Goal: Task Accomplishment & Management: Manage account settings

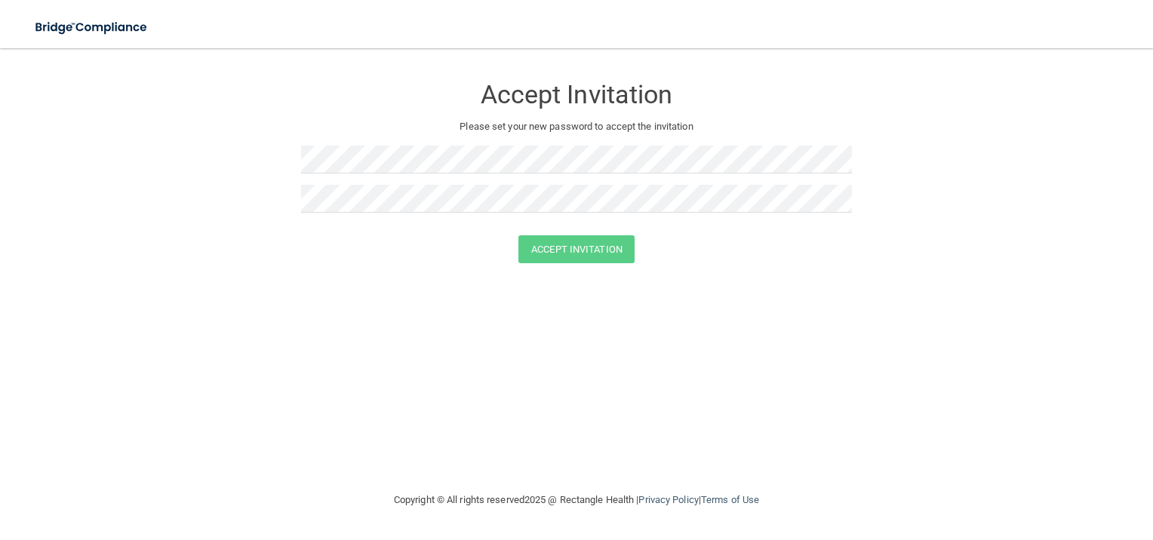
click at [312, 297] on div "Accept Invitation Please set your new password to accept the invitation Accept …" at bounding box center [576, 269] width 1093 height 413
click at [267, 159] on form "Accept Invitation Please set your new password to accept the invitation Accept …" at bounding box center [576, 172] width 1093 height 218
click at [571, 251] on button "Accept Invitation" at bounding box center [576, 249] width 116 height 28
click at [567, 275] on button "Accept Invitation" at bounding box center [576, 271] width 116 height 28
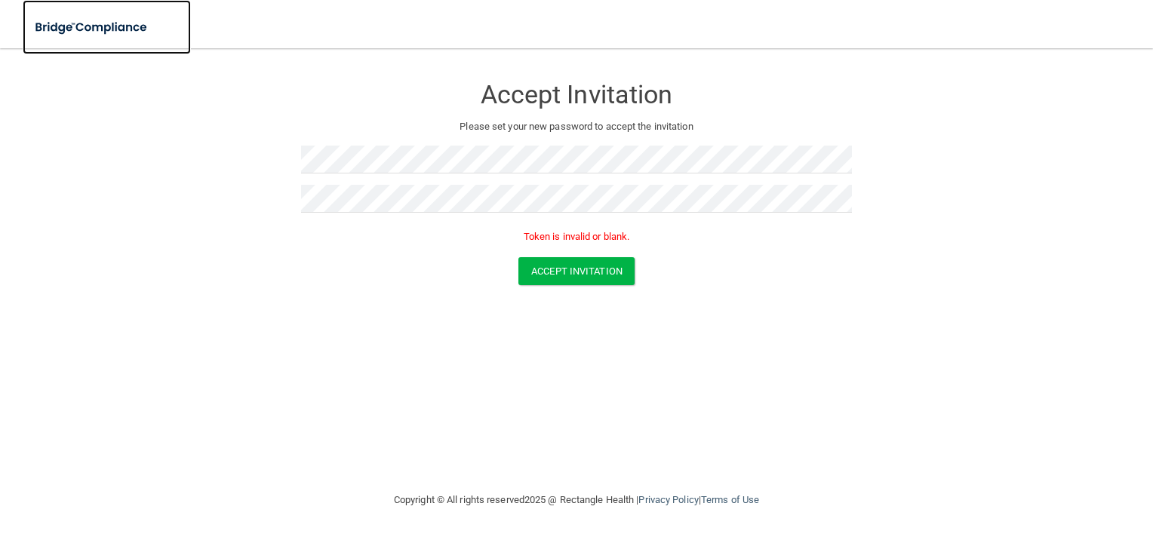
click at [111, 20] on img at bounding box center [92, 27] width 139 height 31
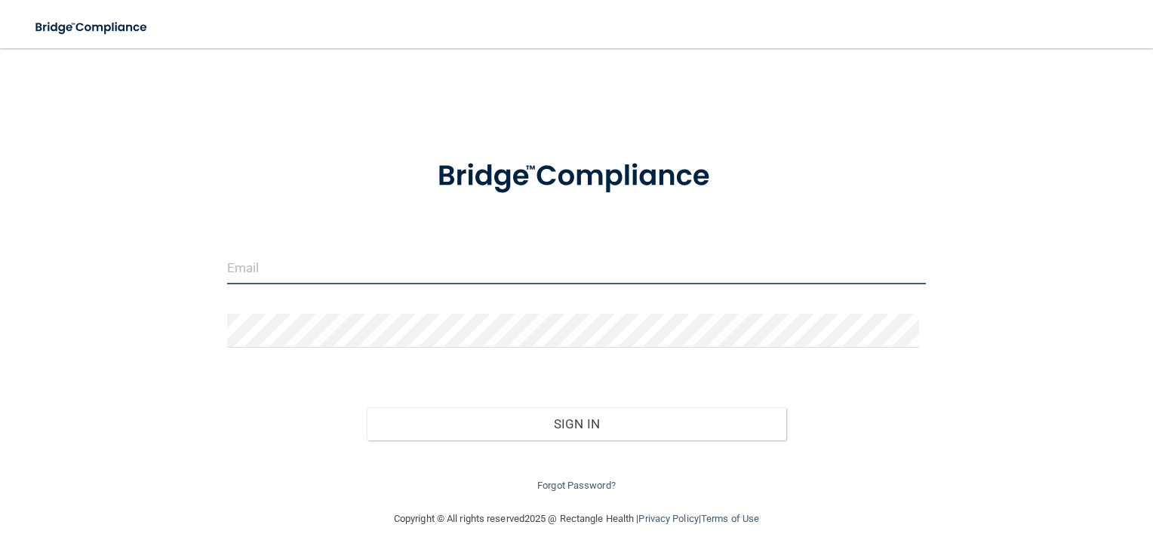
type input "[EMAIL_ADDRESS][DOMAIN_NAME]"
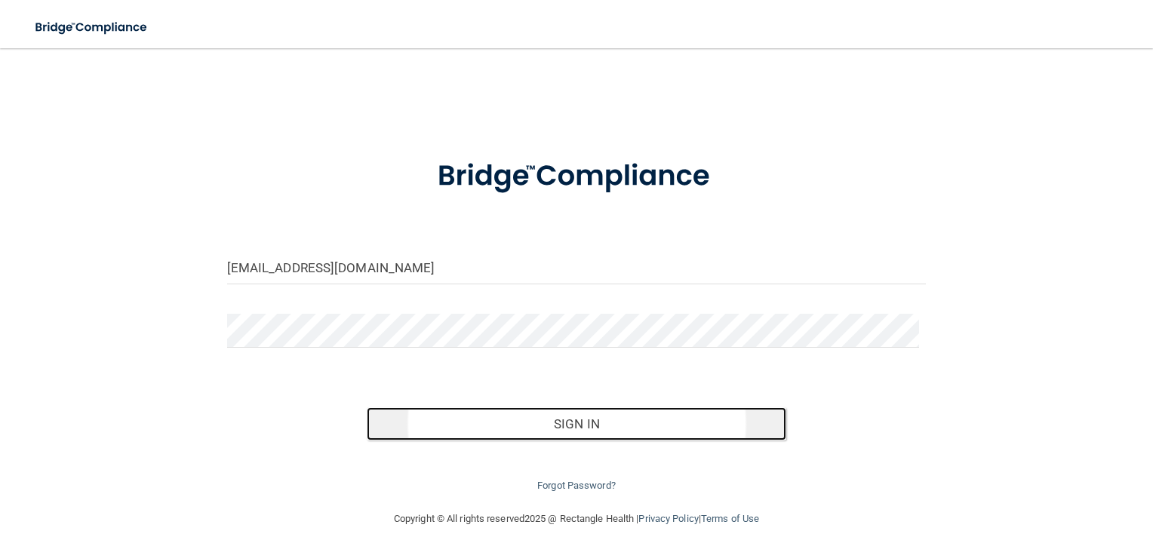
click at [573, 415] on button "Sign In" at bounding box center [577, 424] width 420 height 33
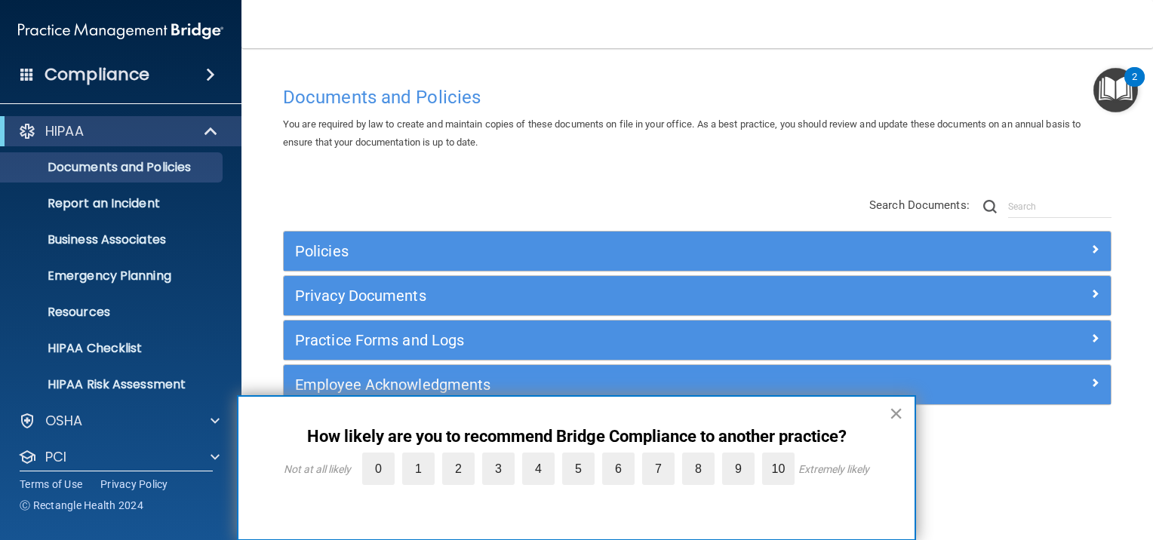
click at [890, 408] on button "×" at bounding box center [896, 413] width 14 height 24
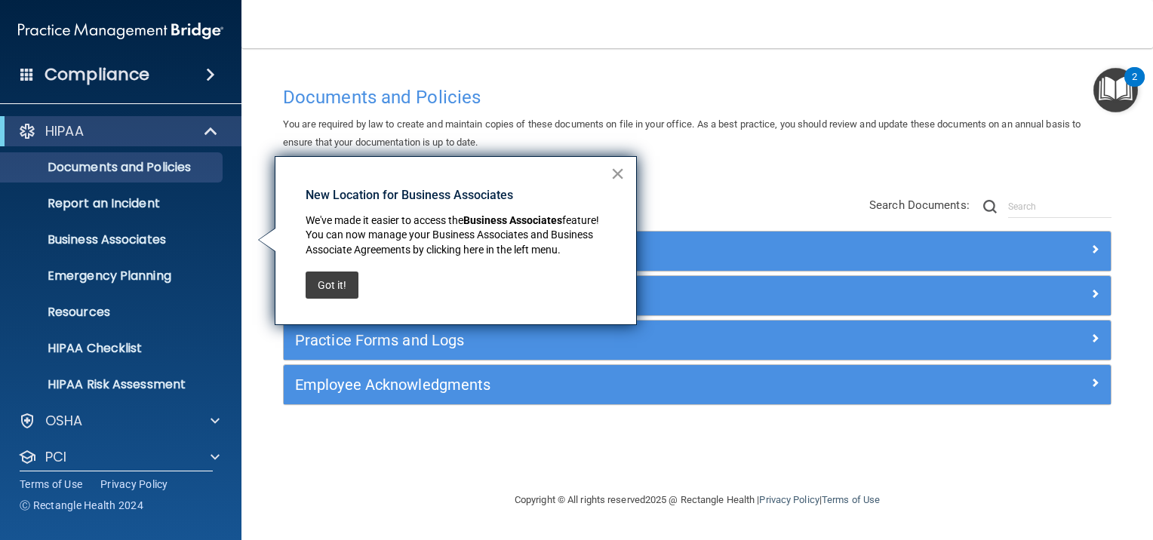
click at [616, 171] on button "×" at bounding box center [618, 173] width 14 height 24
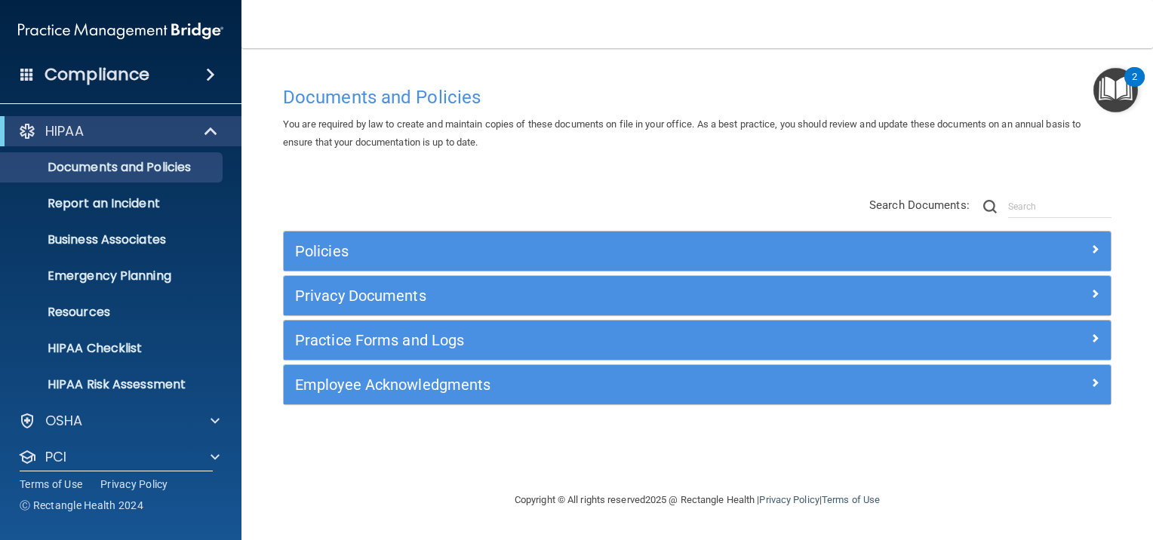
click at [208, 76] on span at bounding box center [210, 75] width 9 height 18
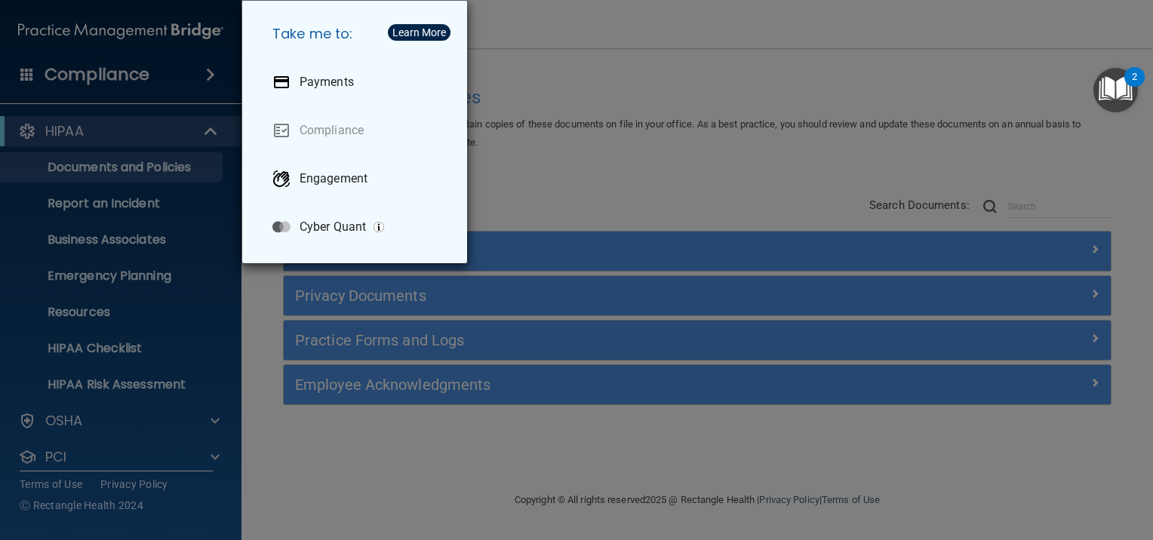
click at [561, 175] on div "Take me to: Payments Compliance Engagement Cyber Quant" at bounding box center [576, 270] width 1153 height 540
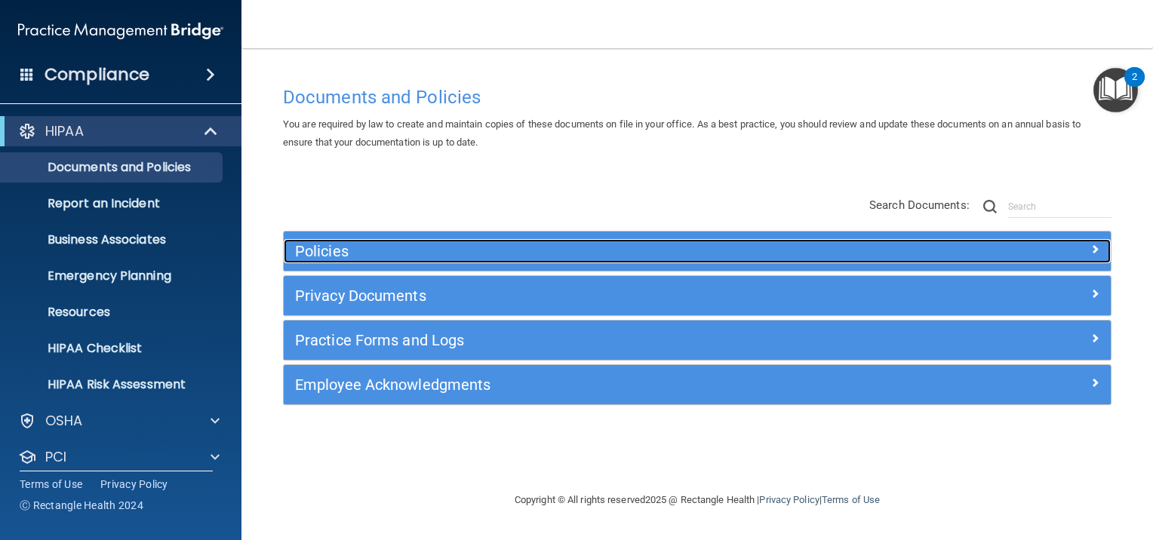
click at [415, 240] on div "Policies" at bounding box center [594, 251] width 620 height 24
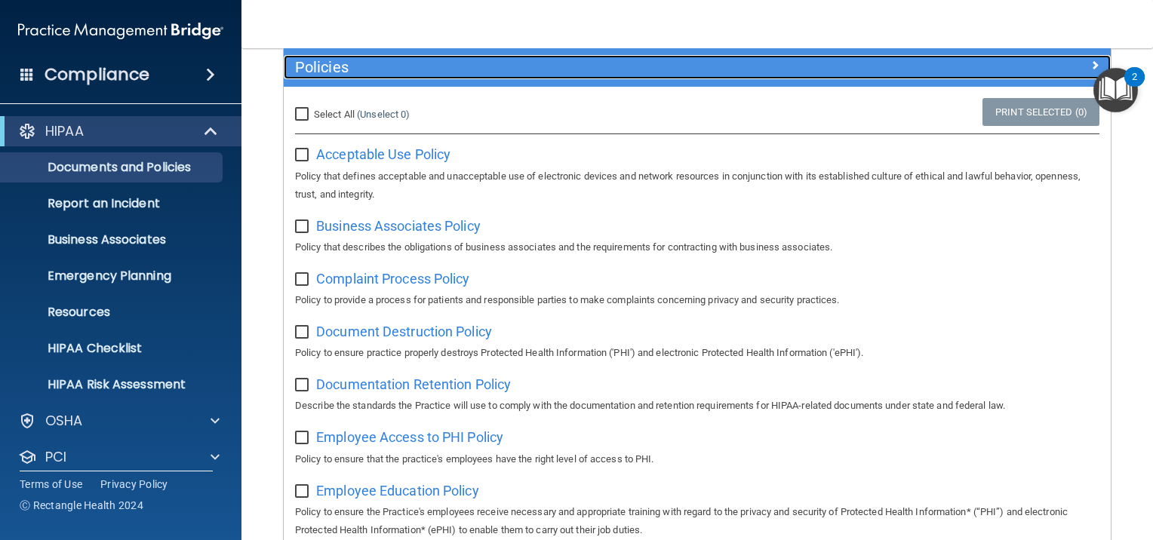
scroll to position [2, 0]
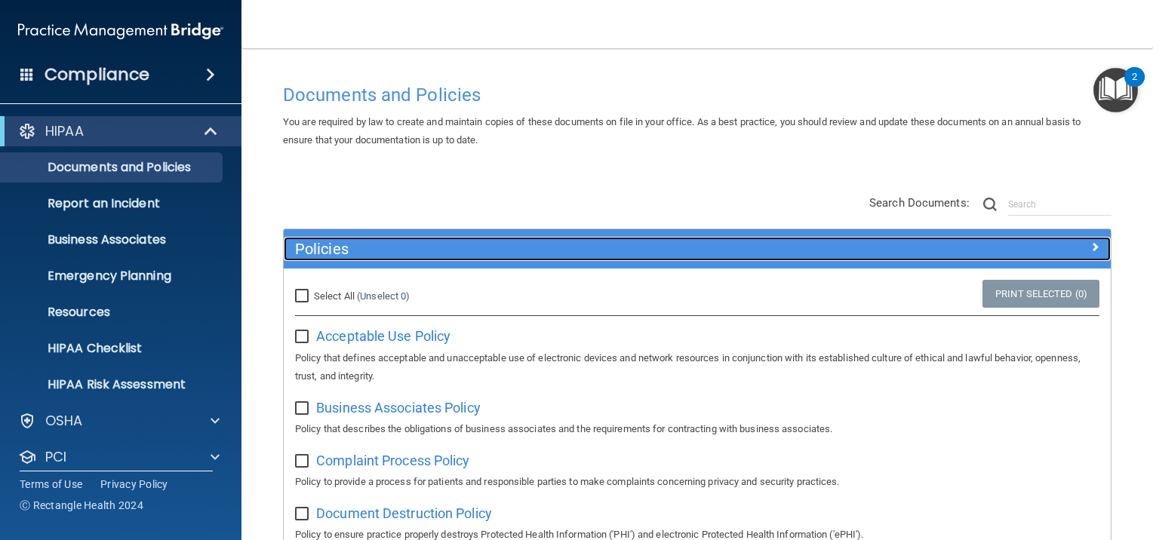
click at [1090, 250] on span at bounding box center [1094, 247] width 9 height 18
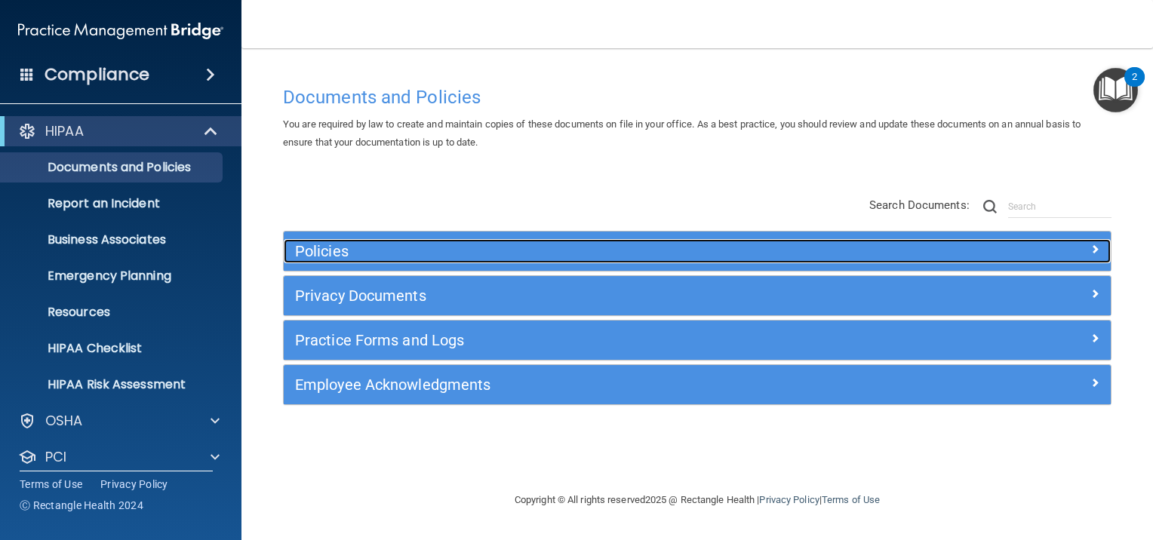
scroll to position [0, 0]
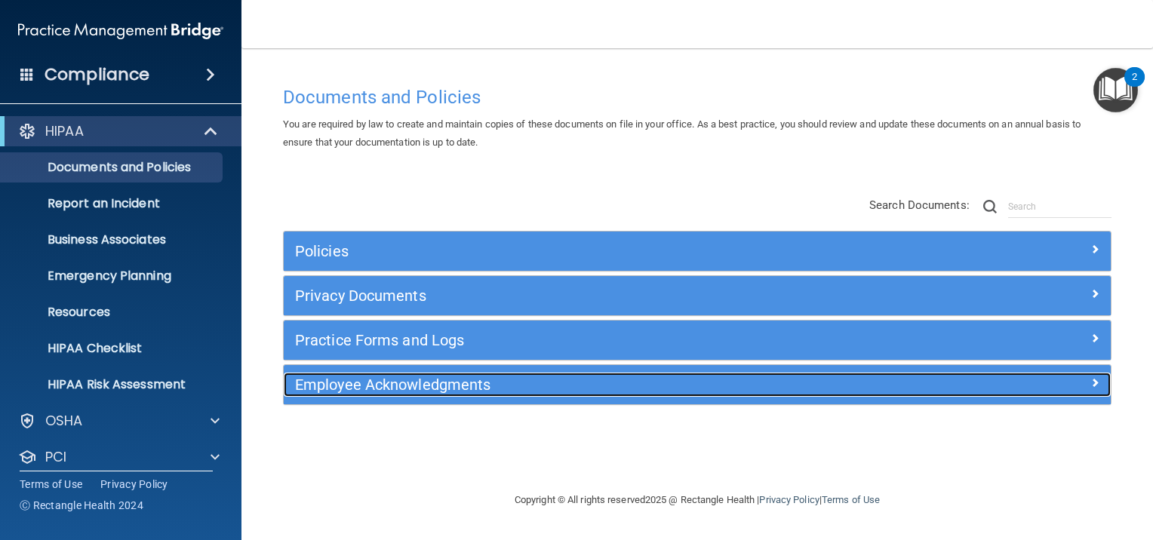
click at [1093, 382] on span at bounding box center [1094, 383] width 9 height 18
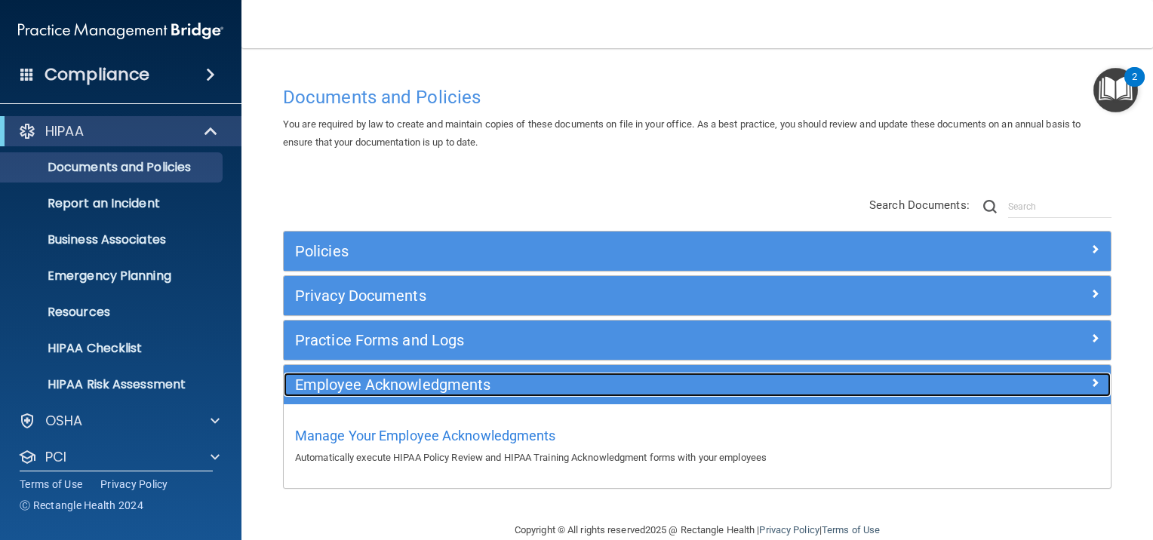
scroll to position [24, 0]
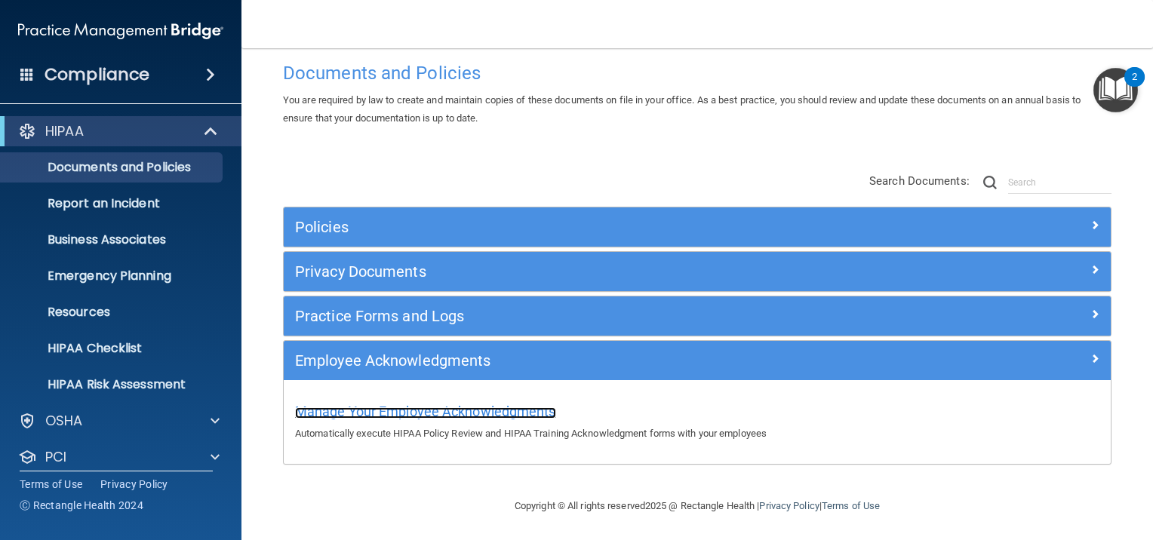
click at [435, 405] on span "Manage Your Employee Acknowledgments" at bounding box center [425, 412] width 261 height 16
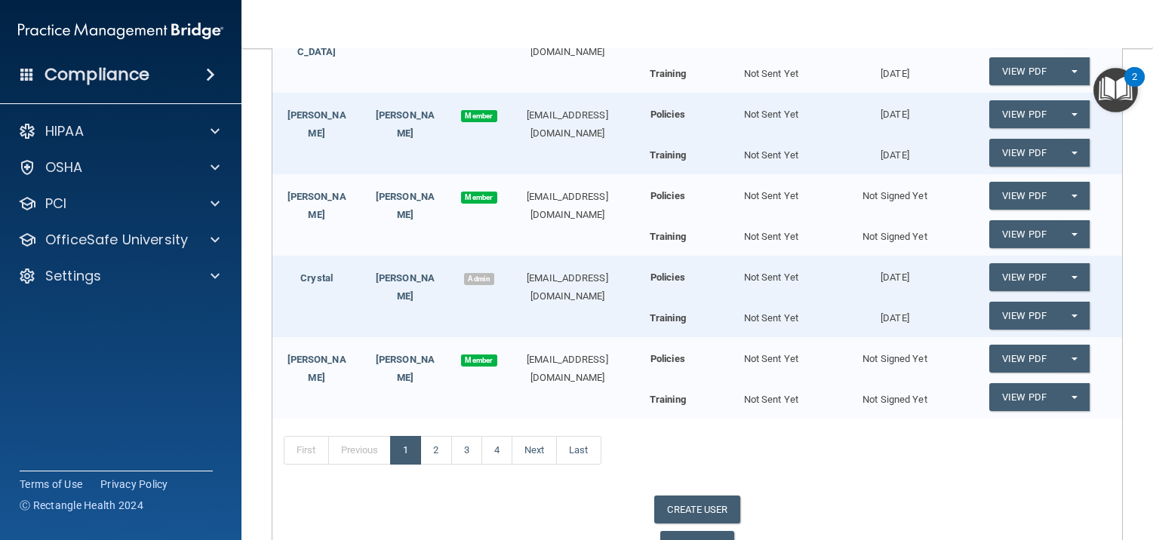
scroll to position [456, 0]
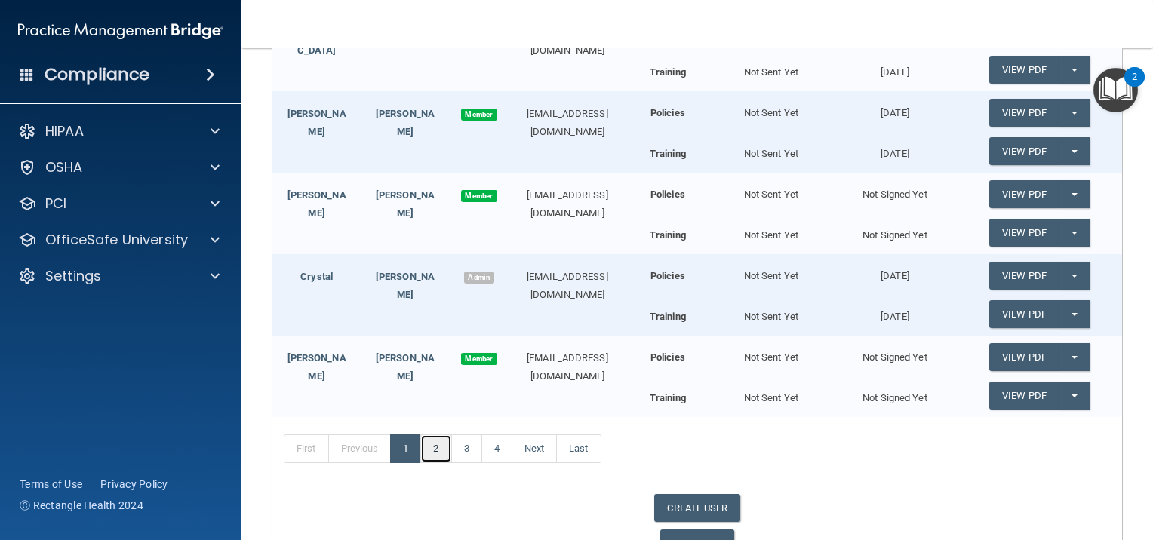
click at [435, 444] on link "2" at bounding box center [435, 449] width 31 height 29
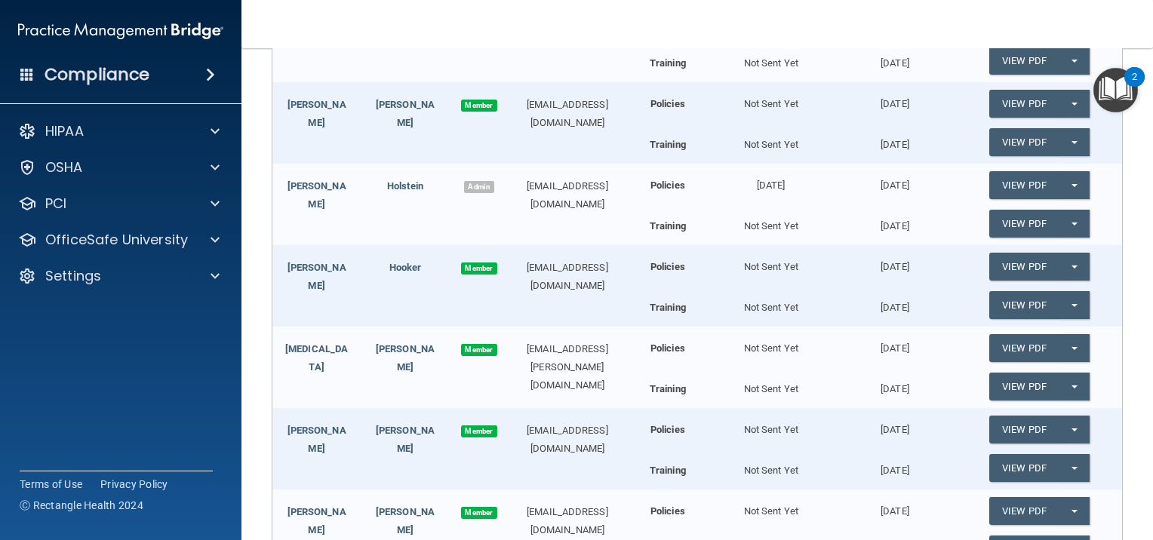
scroll to position [306, 0]
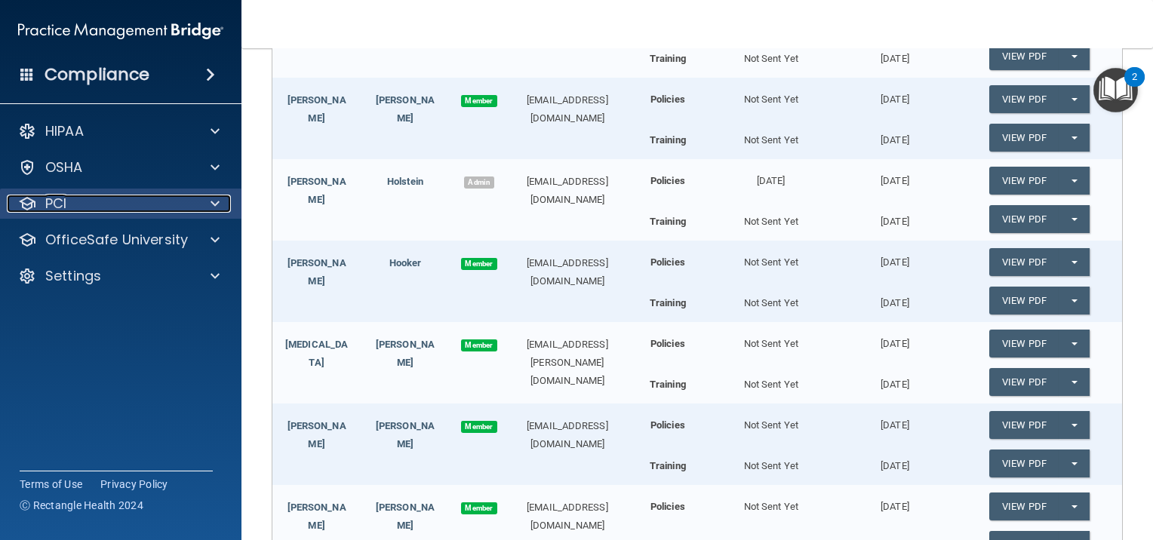
click at [165, 207] on div "PCI" at bounding box center [100, 204] width 187 height 18
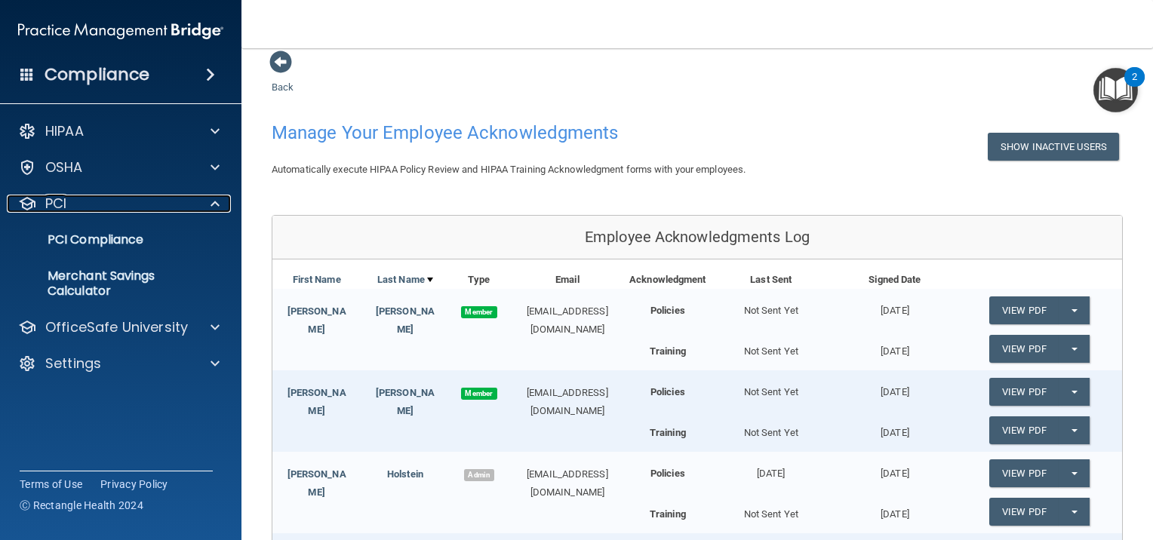
scroll to position [15, 0]
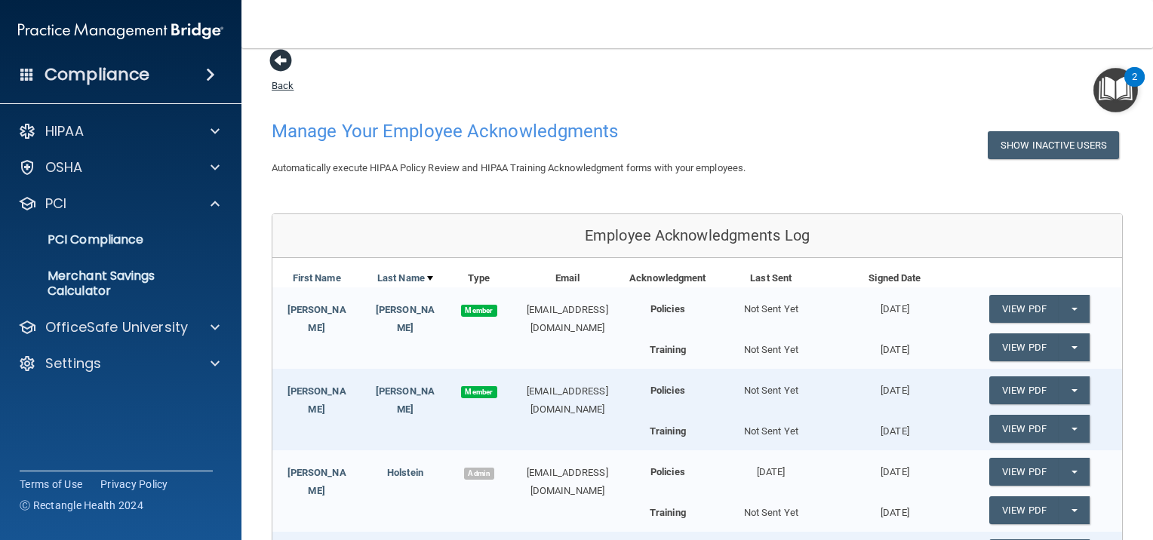
click at [280, 60] on span at bounding box center [280, 60] width 23 height 23
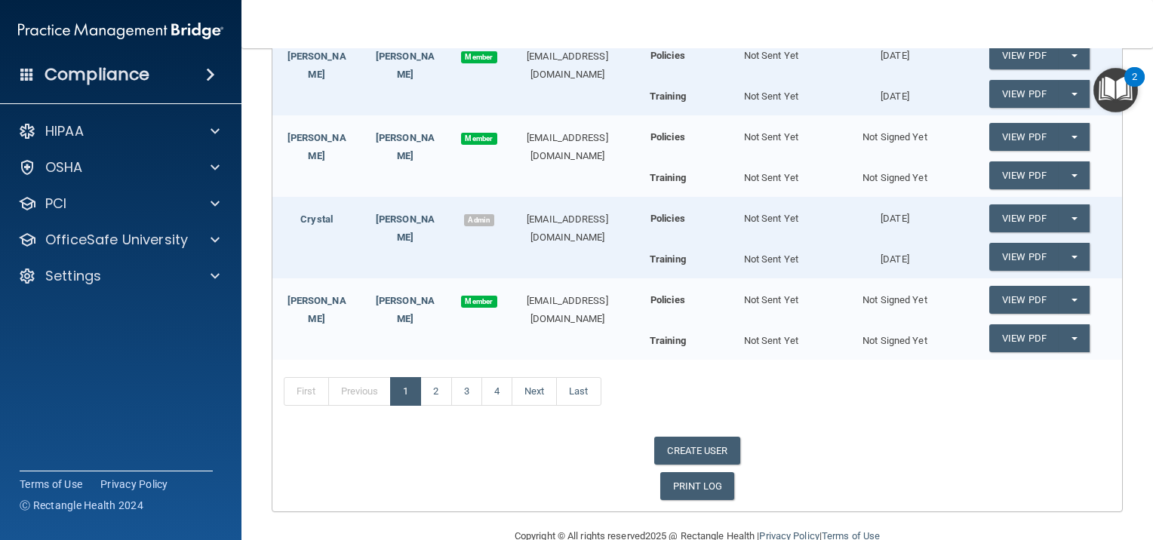
scroll to position [512, 0]
click at [438, 389] on link "2" at bounding box center [435, 392] width 31 height 29
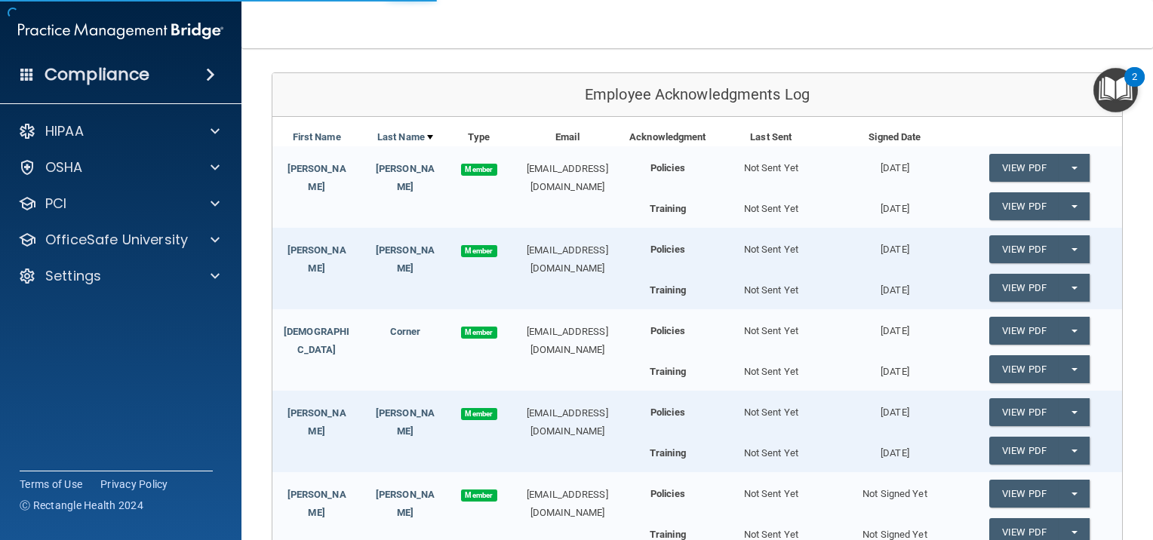
scroll to position [155, 0]
